Goal: Task Accomplishment & Management: Manage account settings

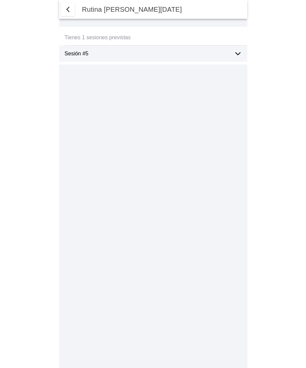
click at [238, 53] on icon at bounding box center [237, 54] width 5 height 2
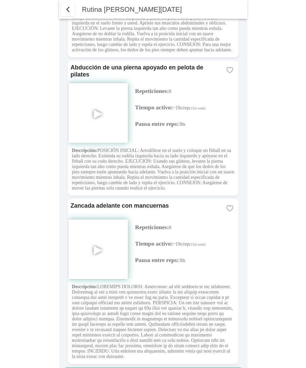
scroll to position [1746, 0]
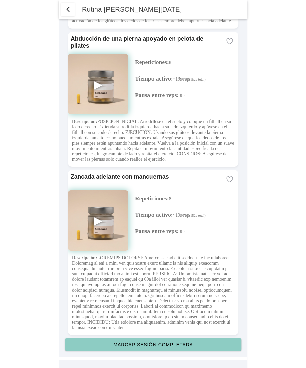
click at [162, 341] on button "Marcar sesión completada" at bounding box center [153, 344] width 176 height 12
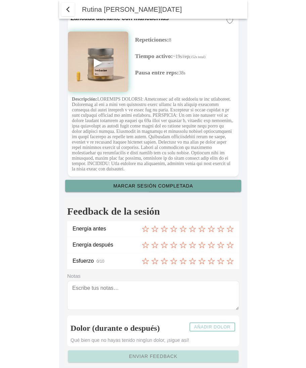
scroll to position [1919, 0]
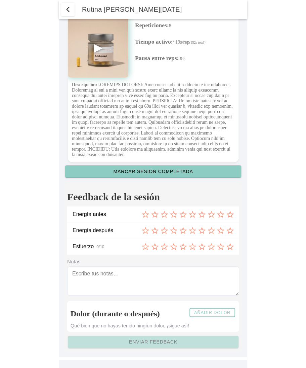
click at [144, 217] on icon at bounding box center [145, 214] width 7 height 7
click at [155, 230] on icon at bounding box center [154, 230] width 7 height 7
click at [165, 246] on icon at bounding box center [163, 246] width 7 height 7
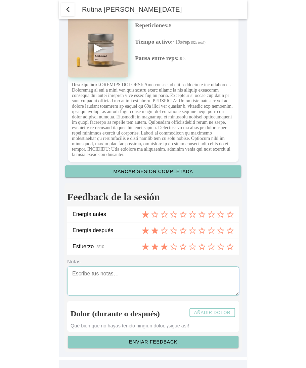
click at [115, 279] on textarea at bounding box center [153, 280] width 172 height 29
type textarea "Notas"
click at [0, 0] on slot "Añadir dolor" at bounding box center [0, 0] width 0 height 0
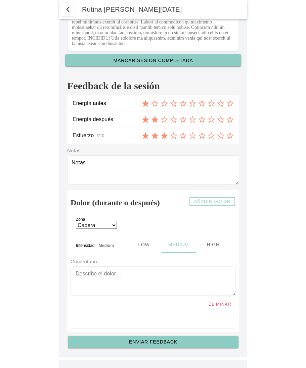
scroll to position [2030, 0]
click at [110, 224] on select "Cadera Cervicales Codo/Muñeca Dorsales Hombro Lumbares Rodilla Tobillo/Pie" at bounding box center [96, 225] width 41 height 7
select select "5"
click at [93, 276] on textarea at bounding box center [152, 280] width 165 height 29
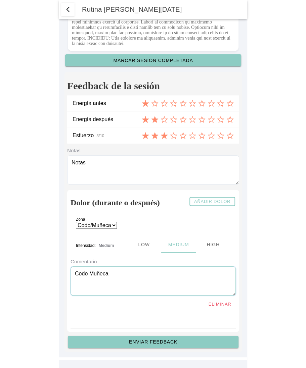
click at [141, 243] on ion-segment-button "Low" at bounding box center [143, 244] width 35 height 16
type textarea "Codo Muñeca"
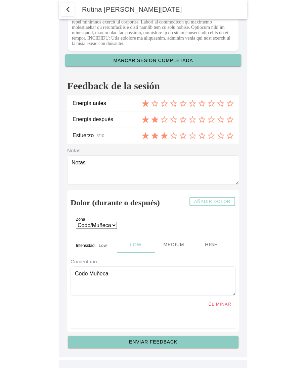
click at [0, 0] on slot "Enviar feedback" at bounding box center [0, 0] width 0 height 0
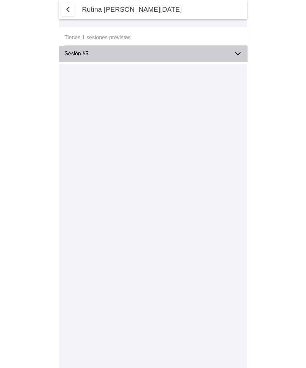
click at [126, 54] on ion-label "Sesión #5" at bounding box center [146, 54] width 164 height 6
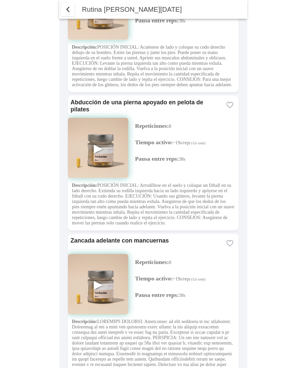
scroll to position [1746, 0]
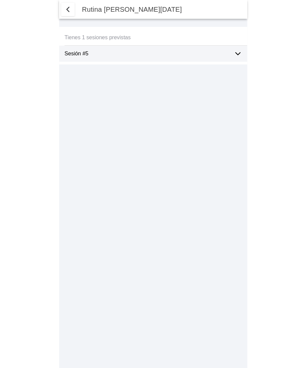
click at [232, 53] on div "Sesión #5" at bounding box center [155, 54] width 182 height 16
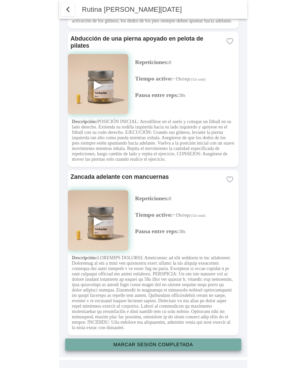
click at [0, 0] on slot "Marcar sesión completada" at bounding box center [0, 0] width 0 height 0
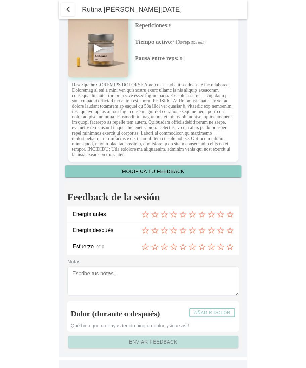
scroll to position [1919, 0]
click at [0, 0] on slot "Añadir dolor" at bounding box center [0, 0] width 0 height 0
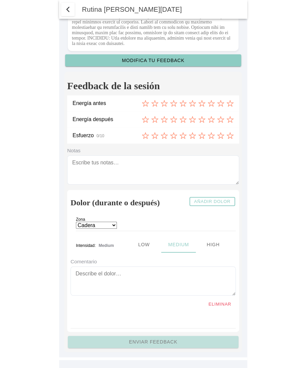
scroll to position [2030, 0]
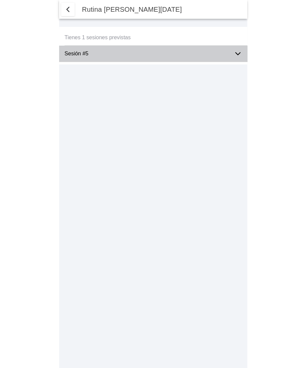
click at [231, 56] on div "Sesión #5" at bounding box center [155, 54] width 182 height 16
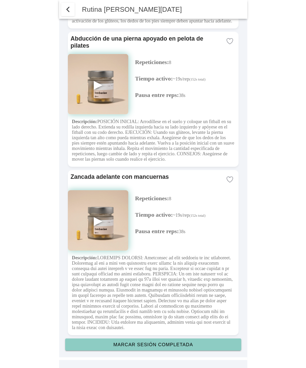
scroll to position [1746, 0]
click at [156, 347] on button "Marcar sesión completada" at bounding box center [153, 344] width 176 height 12
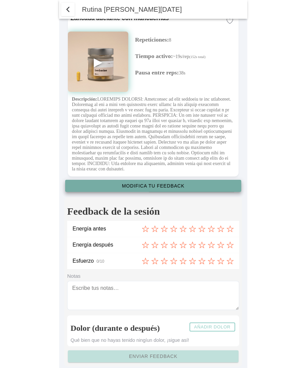
type textarea "Notas"
select select "1"
select select "8"
select select "2"
select select "5"
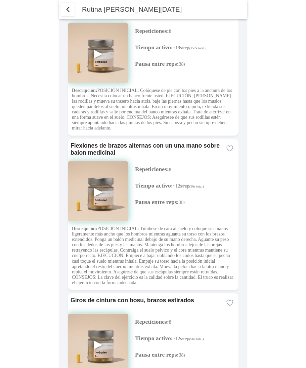
scroll to position [0, 0]
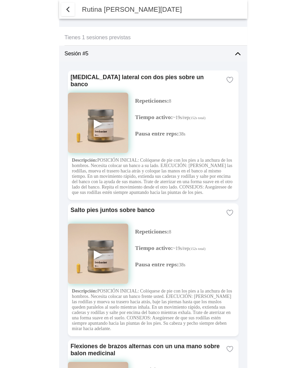
click at [89, 52] on ion-label "Sesión #5" at bounding box center [146, 54] width 164 height 6
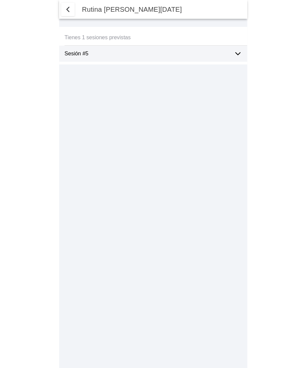
click at [89, 52] on ion-label "Sesión #5" at bounding box center [146, 54] width 164 height 6
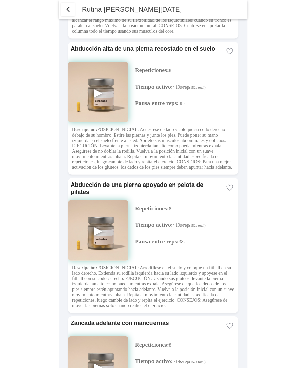
scroll to position [1205, 0]
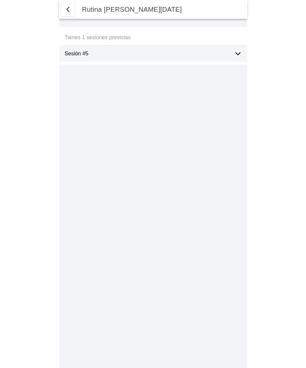
click at [236, 55] on icon at bounding box center [237, 54] width 8 height 8
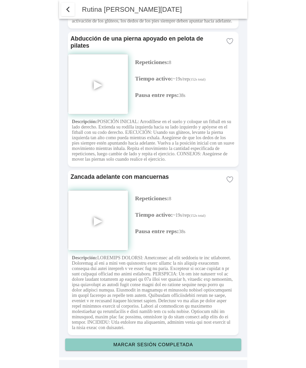
scroll to position [1746, 0]
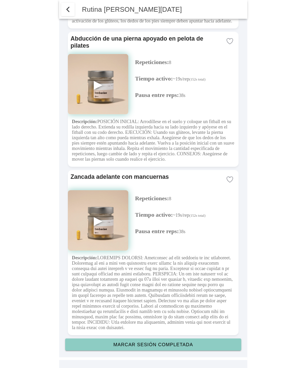
click at [0, 0] on slot "Marcar sesión completada" at bounding box center [0, 0] width 0 height 0
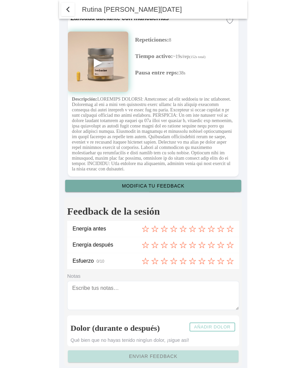
type textarea "Notas"
select select "1"
select select "8"
select select "2"
select select "5"
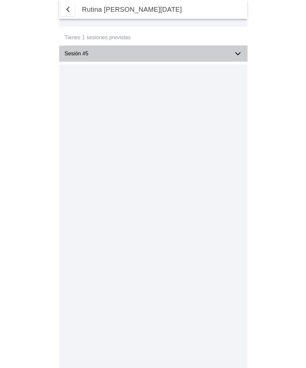
click at [238, 53] on icon at bounding box center [237, 54] width 8 height 8
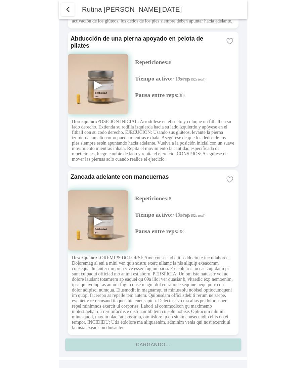
scroll to position [1746, 0]
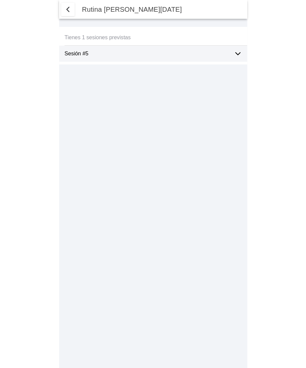
click at [236, 56] on icon at bounding box center [237, 54] width 8 height 8
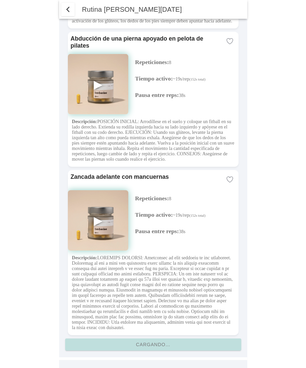
scroll to position [1746, 0]
click at [67, 9] on span "button" at bounding box center [68, 9] width 8 height 8
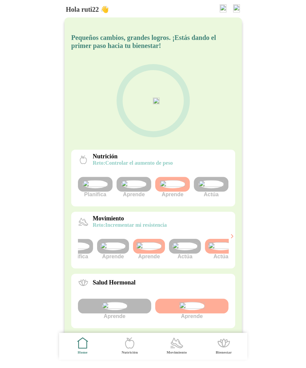
scroll to position [0, 25]
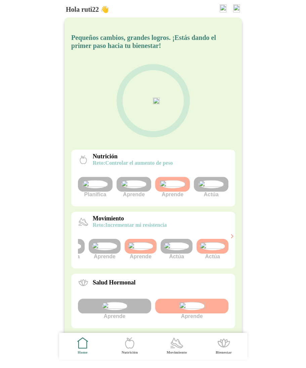
click at [217, 250] on img at bounding box center [212, 246] width 25 height 8
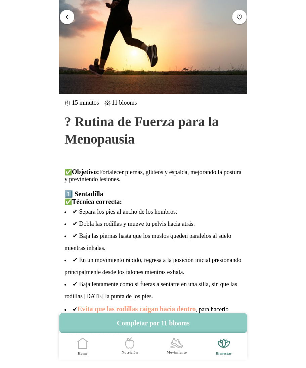
click at [68, 13] on span "button" at bounding box center [67, 16] width 6 height 6
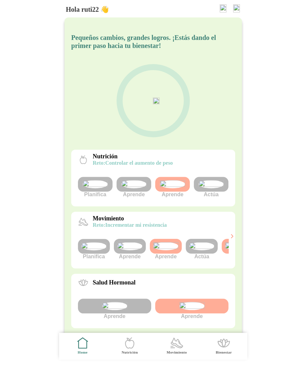
click at [200, 250] on img at bounding box center [201, 246] width 25 height 8
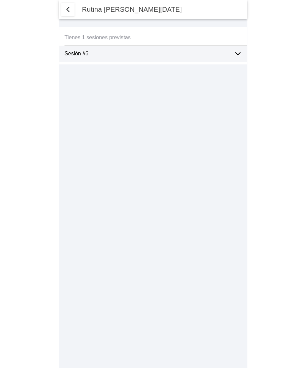
click at [238, 54] on icon at bounding box center [237, 54] width 8 height 8
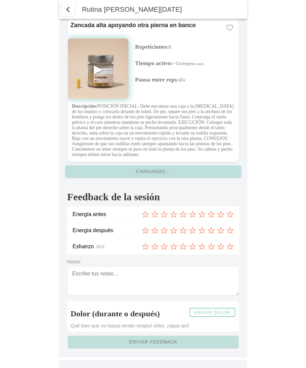
scroll to position [2517, 0]
